Goal: Information Seeking & Learning: Learn about a topic

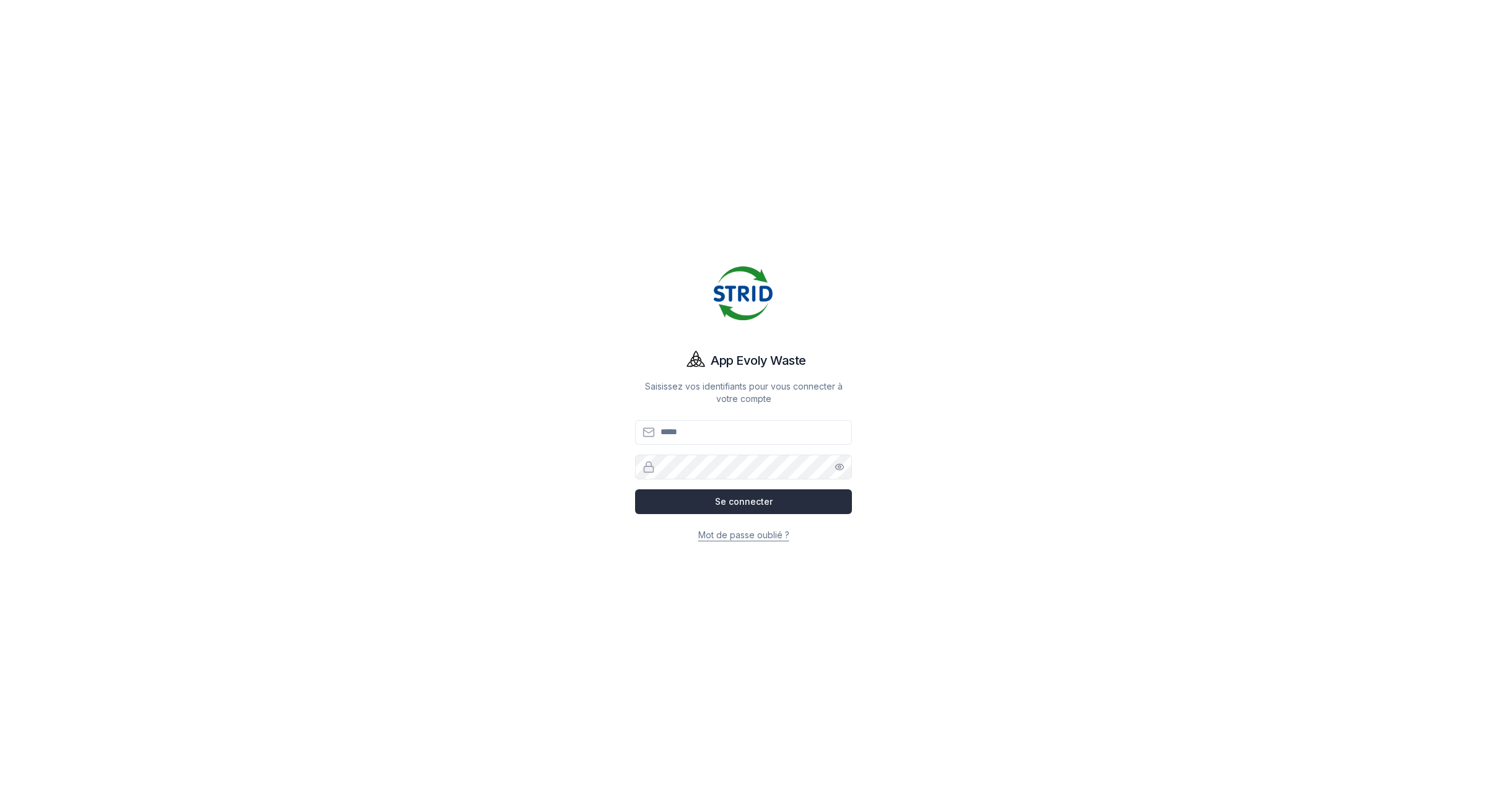
type input "**********"
click at [756, 497] on button "Se connecter" at bounding box center [744, 501] width 217 height 24
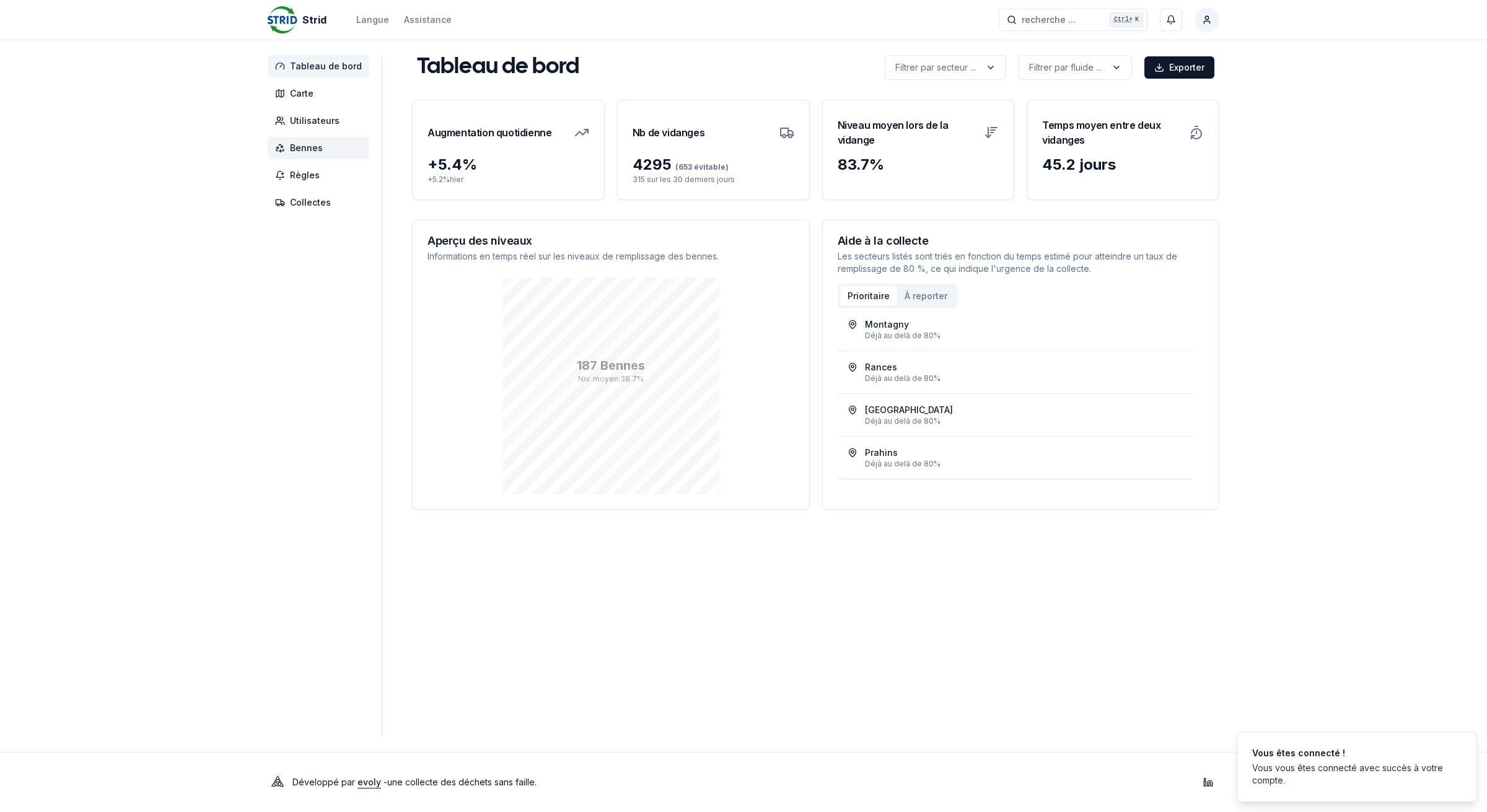
click at [327, 155] on span "Bennes" at bounding box center [319, 148] width 102 height 23
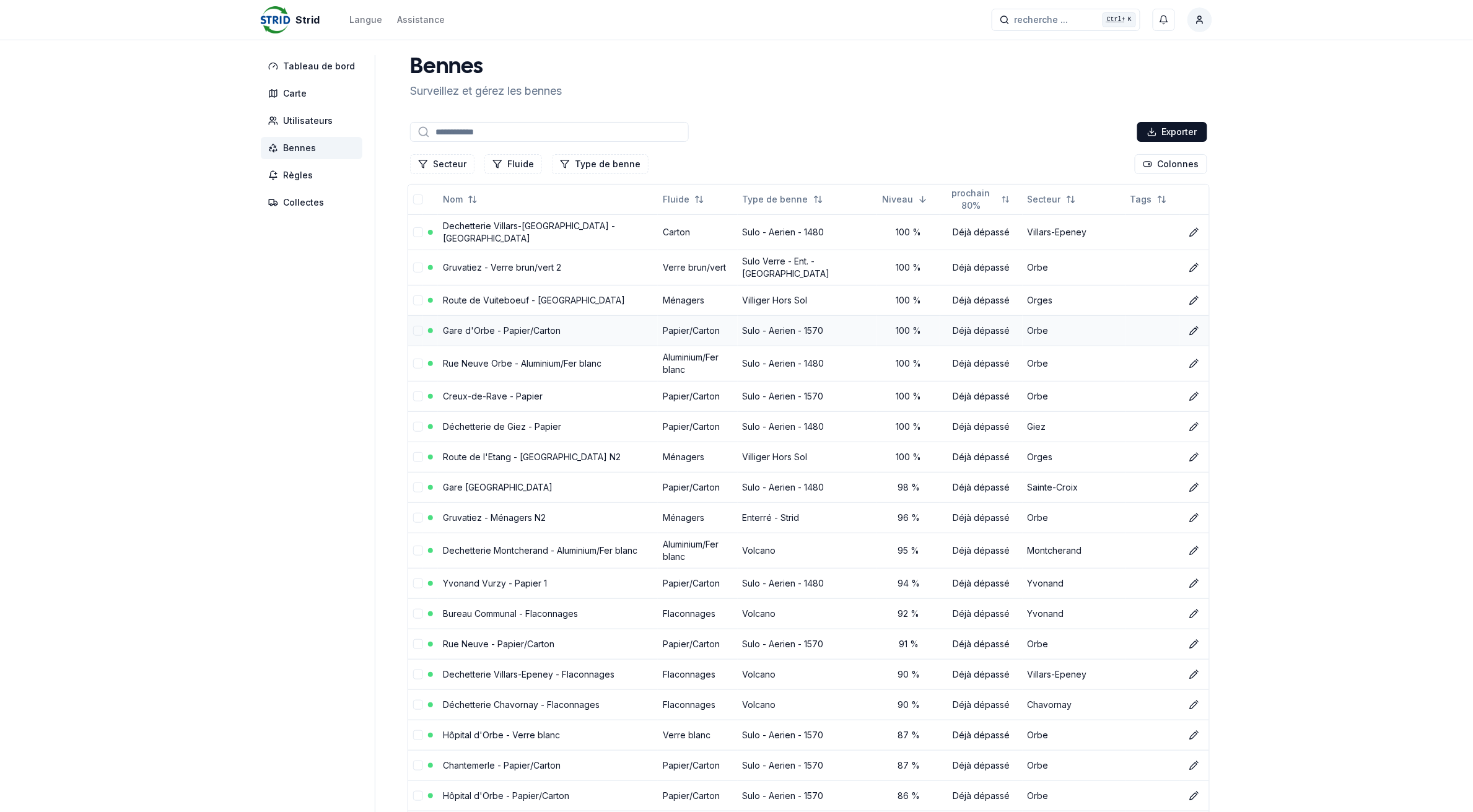
click at [469, 325] on link "Gare d'Orbe - Papier/Carton" at bounding box center [502, 330] width 118 height 10
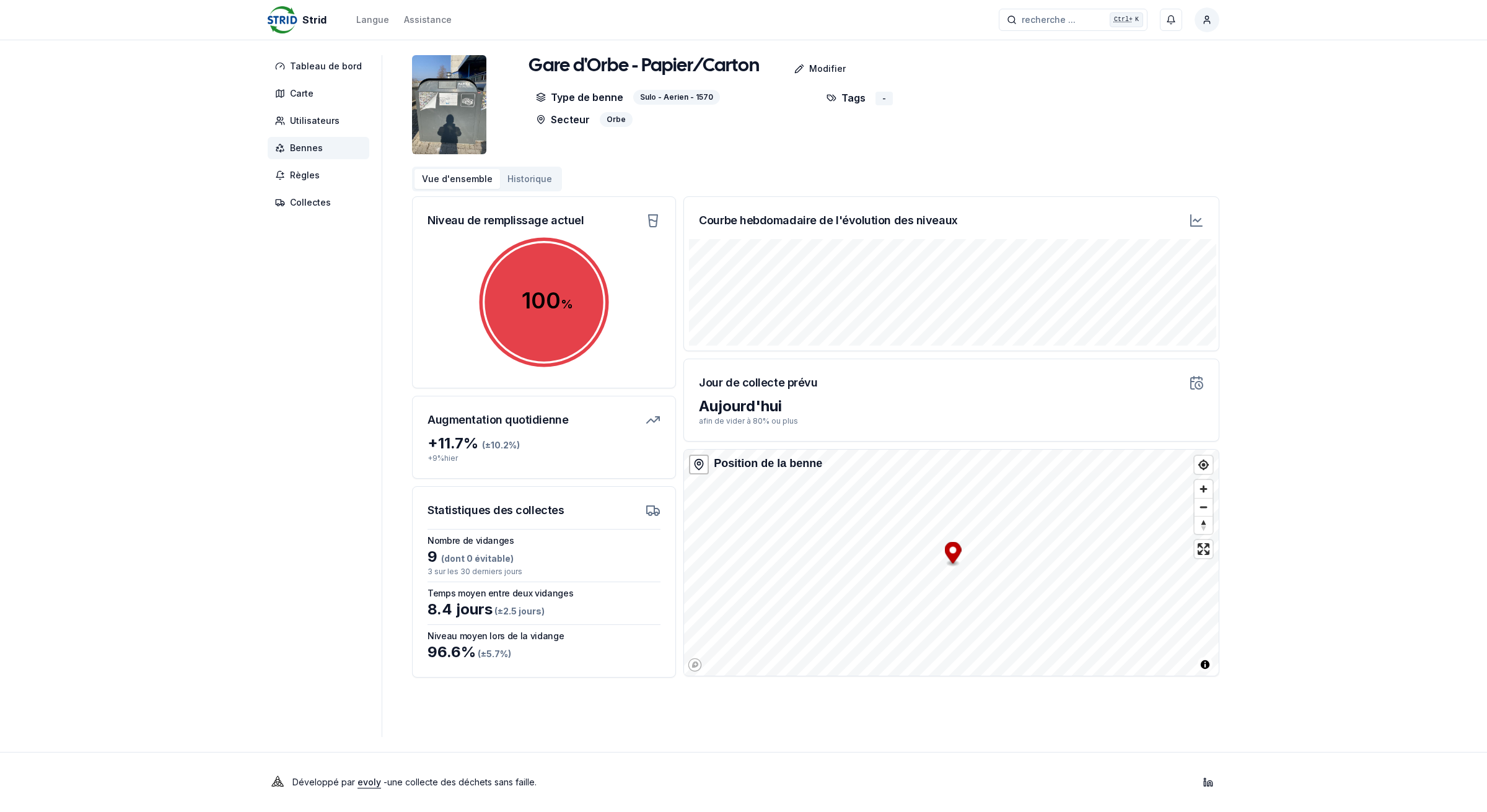
click at [290, 147] on span "Bennes" at bounding box center [306, 148] width 33 height 12
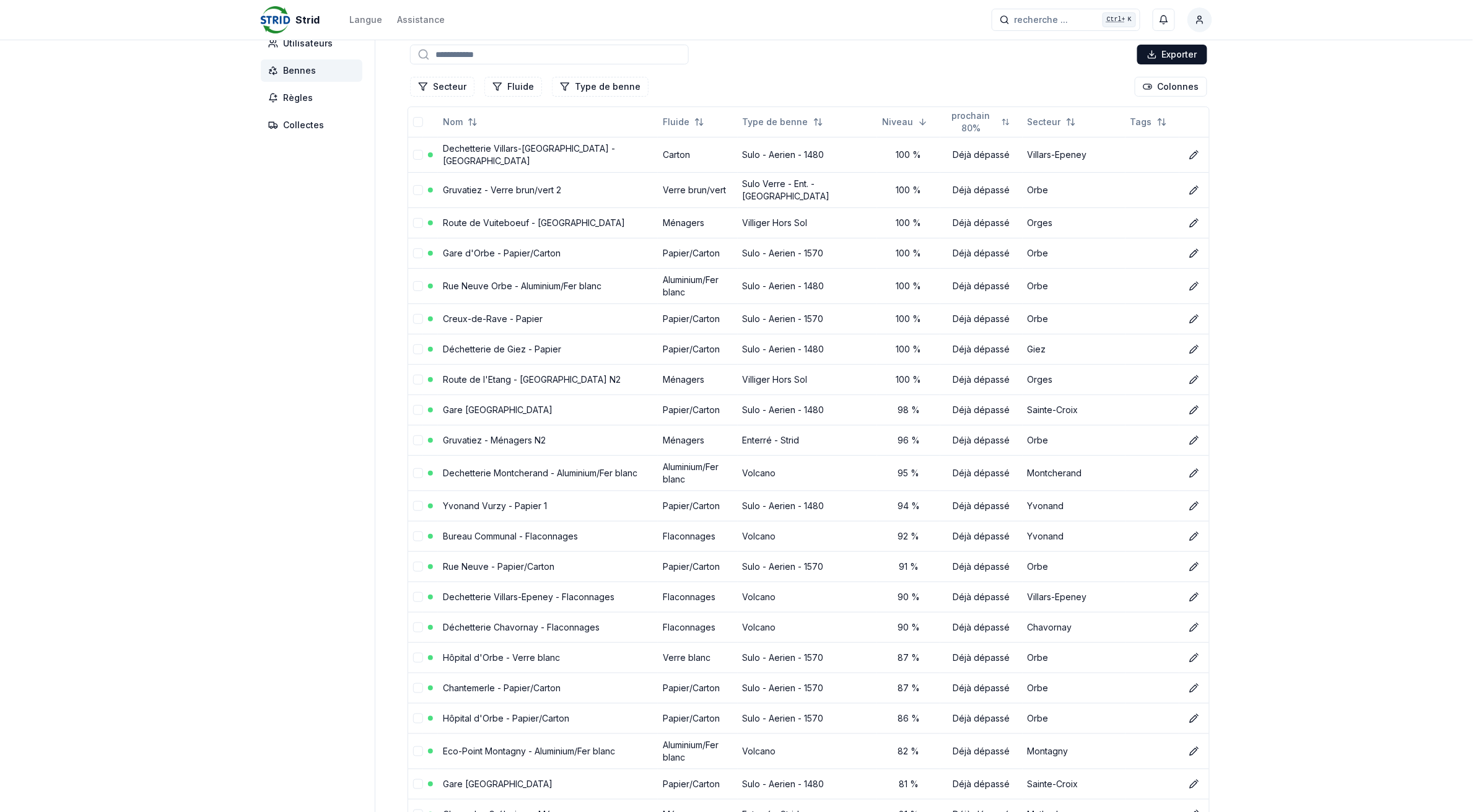
scroll to position [155, 0]
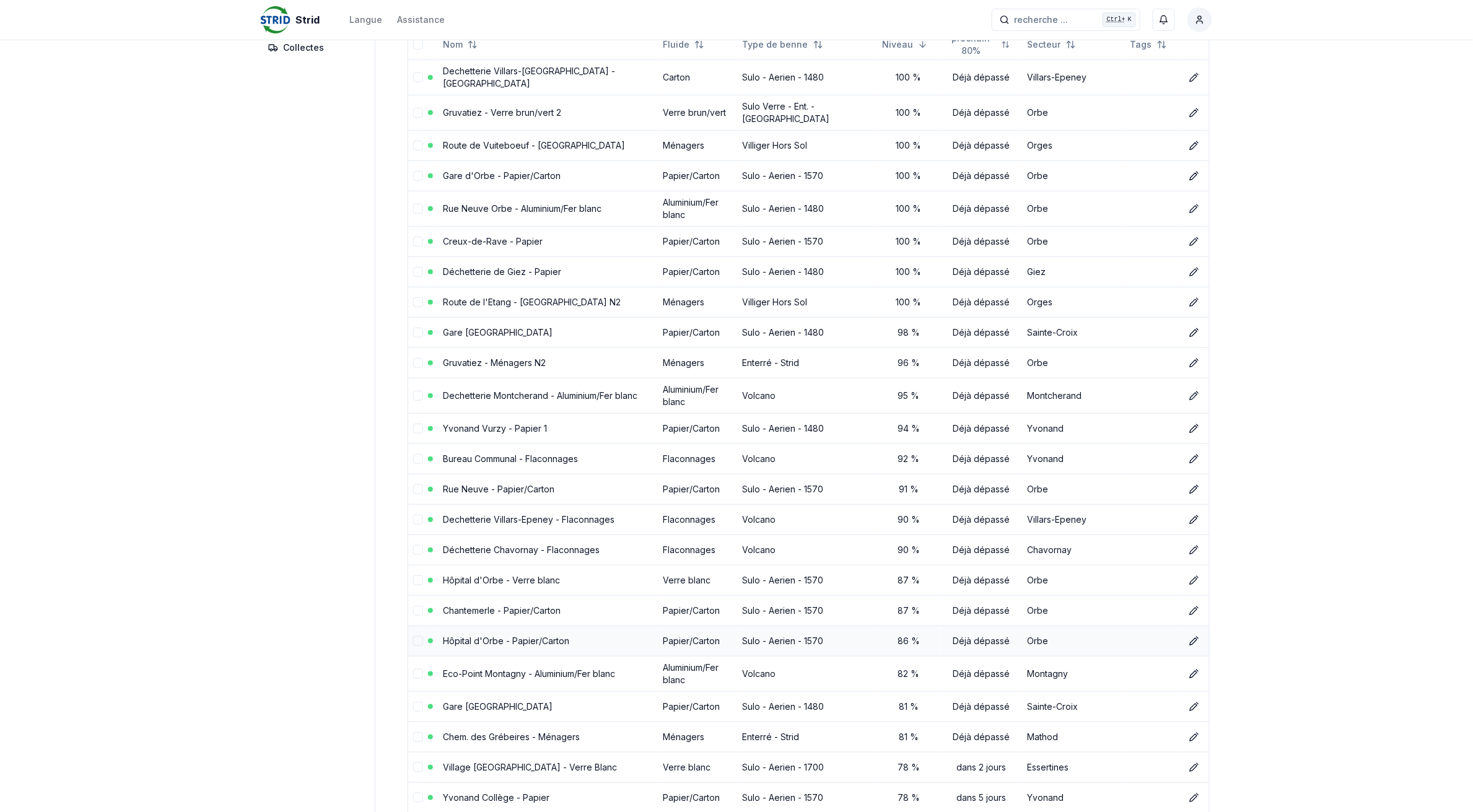
click at [505, 635] on link "Hôpital d'Orbe - Papier/Carton" at bounding box center [506, 641] width 126 height 10
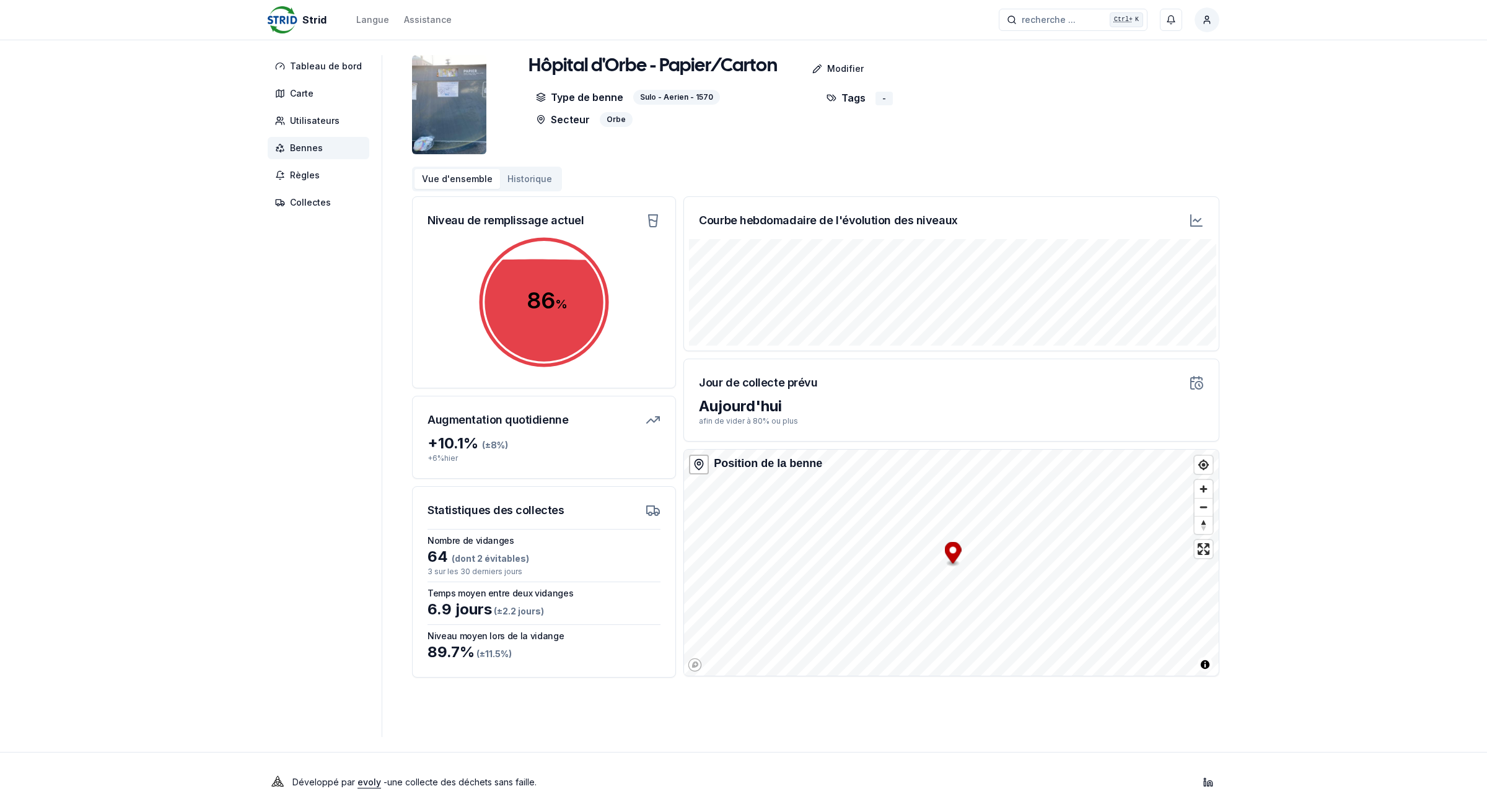
click at [337, 150] on span "Bennes" at bounding box center [319, 148] width 102 height 23
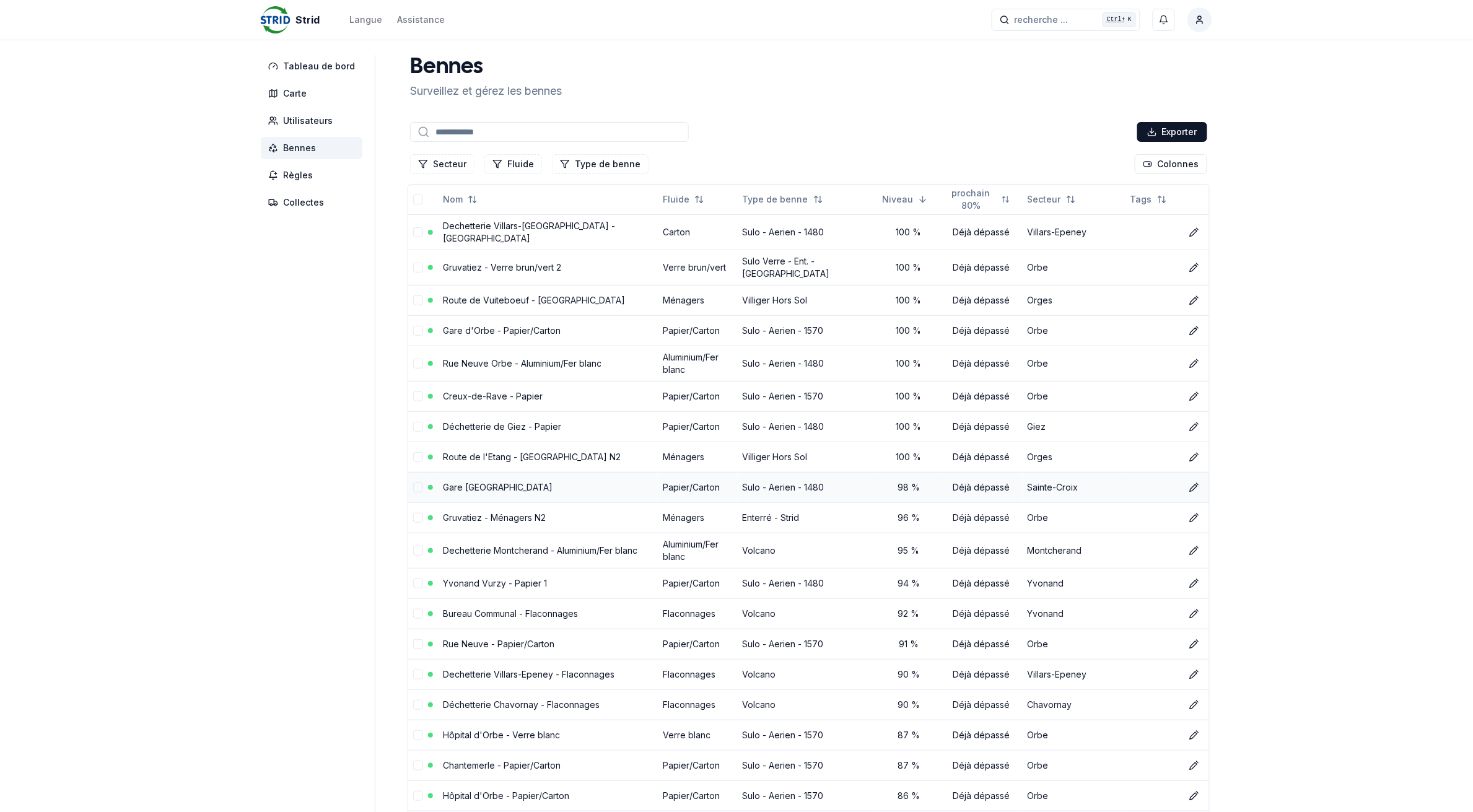
scroll to position [77, 0]
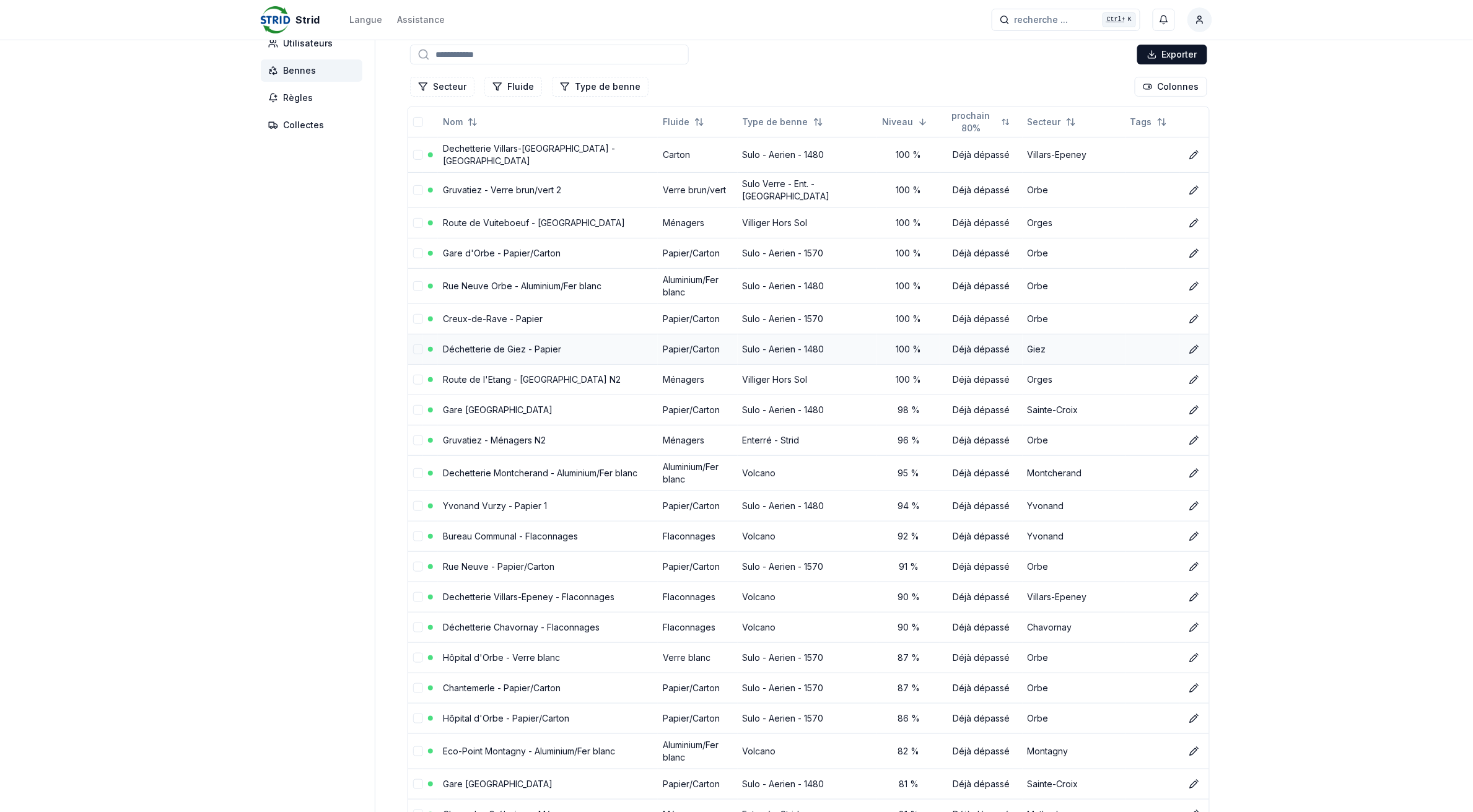
click at [489, 343] on link "Déchetterie de Giez - Papier" at bounding box center [502, 349] width 118 height 10
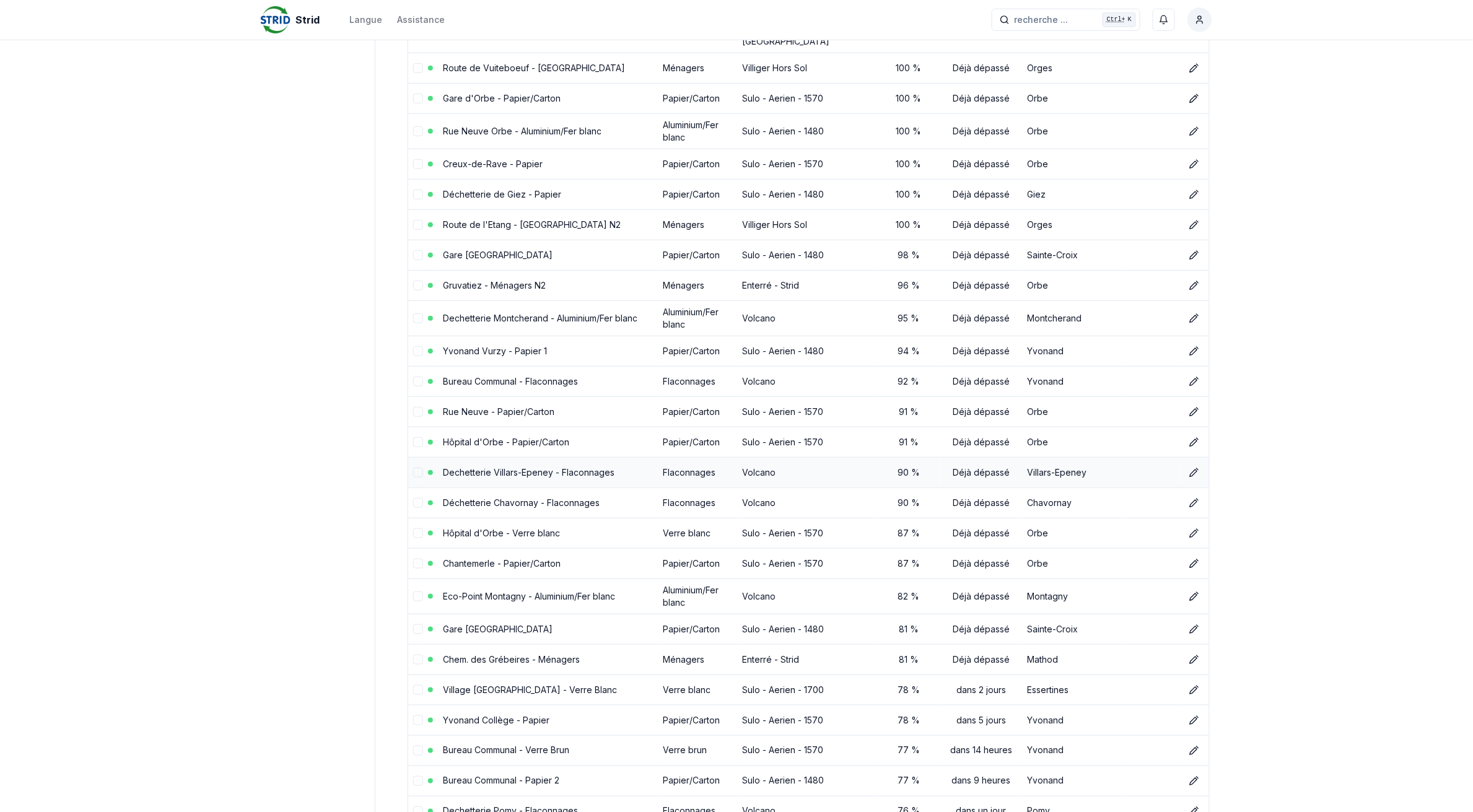
scroll to position [309, 0]
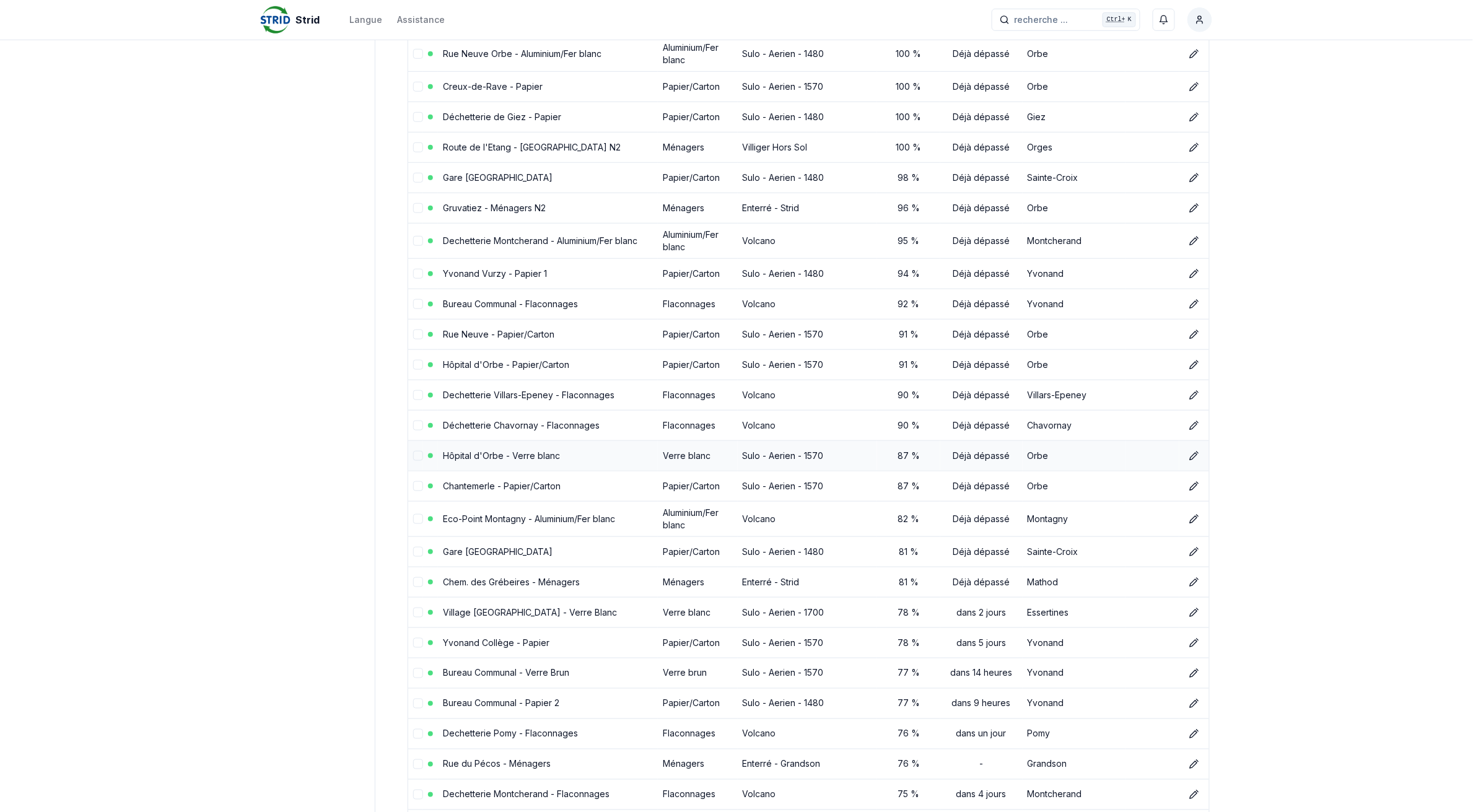
click at [514, 450] on link "Hôpital d'Orbe - Verre blanc" at bounding box center [502, 455] width 117 height 10
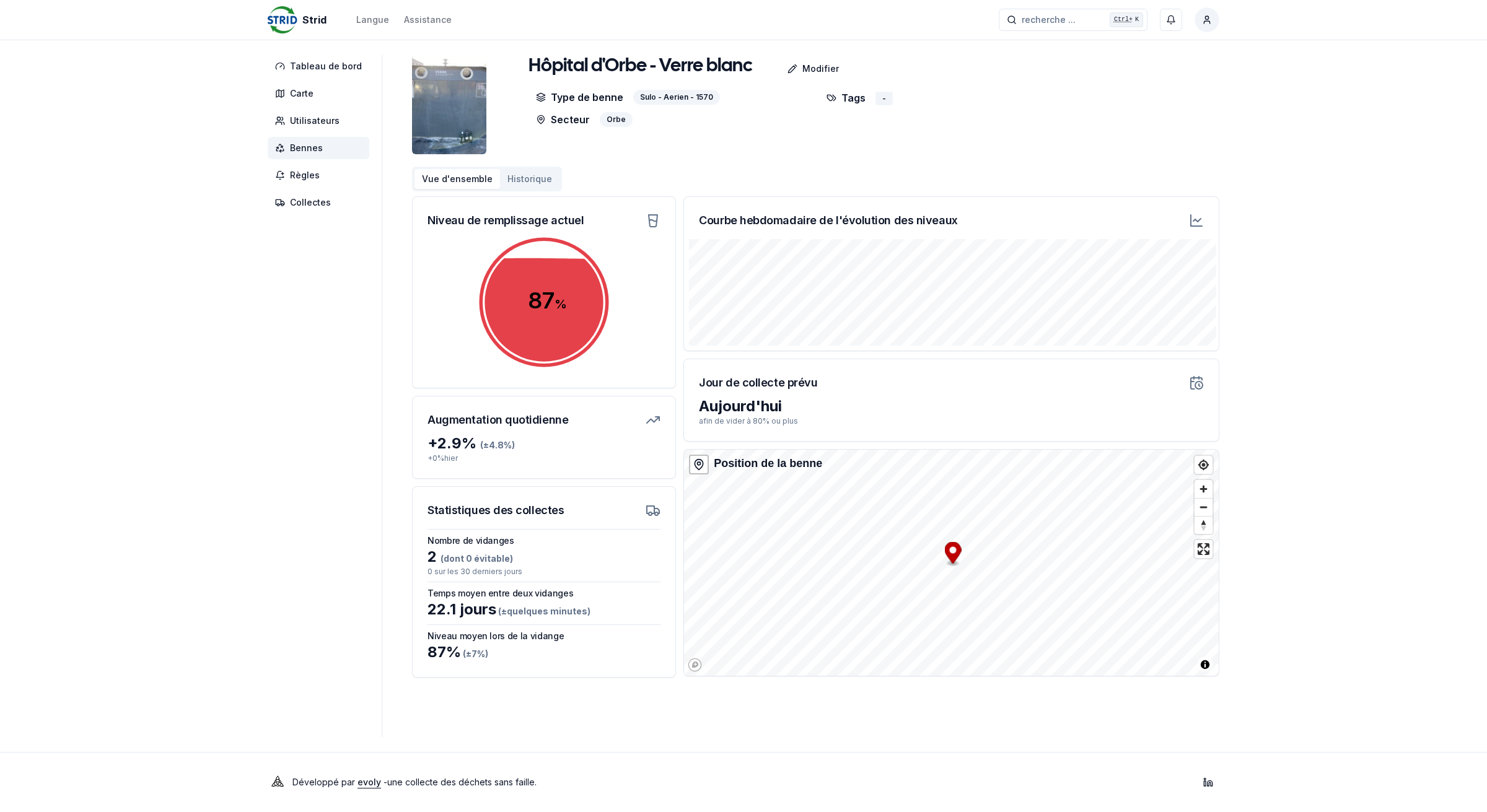
click at [1207, 22] on html "Strid Langue Assistance recherche ... recherche ... Ctrl+ K François Martin Tab…" at bounding box center [744, 406] width 1487 height 812
click at [1152, 133] on div "Se déconnecter" at bounding box center [1148, 133] width 134 height 20
